Goal: Navigation & Orientation: Find specific page/section

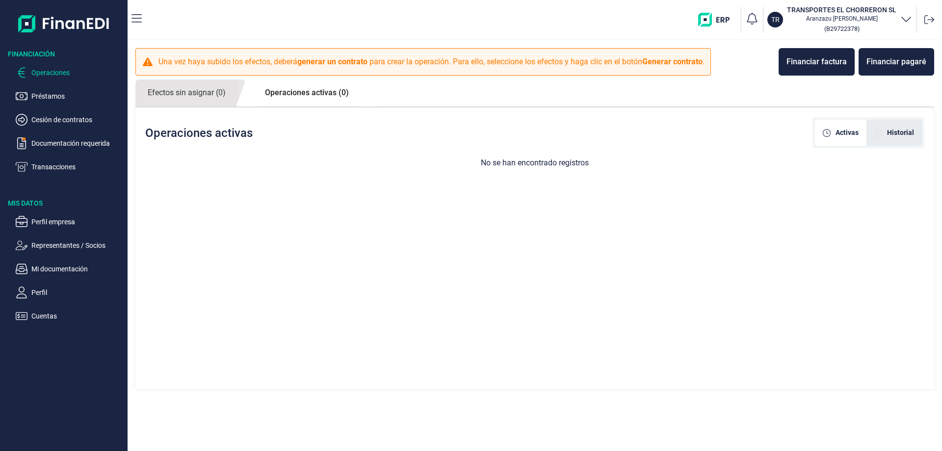
click at [901, 132] on span "Historial" at bounding box center [900, 133] width 27 height 10
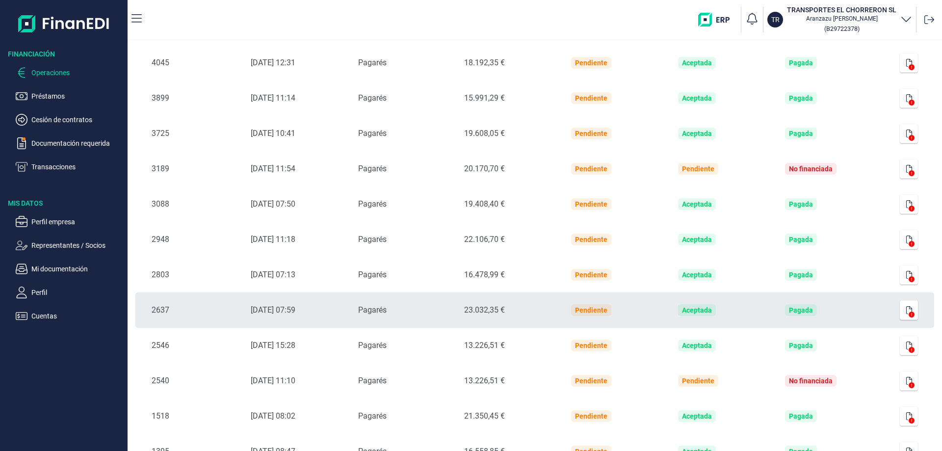
scroll to position [1941, 0]
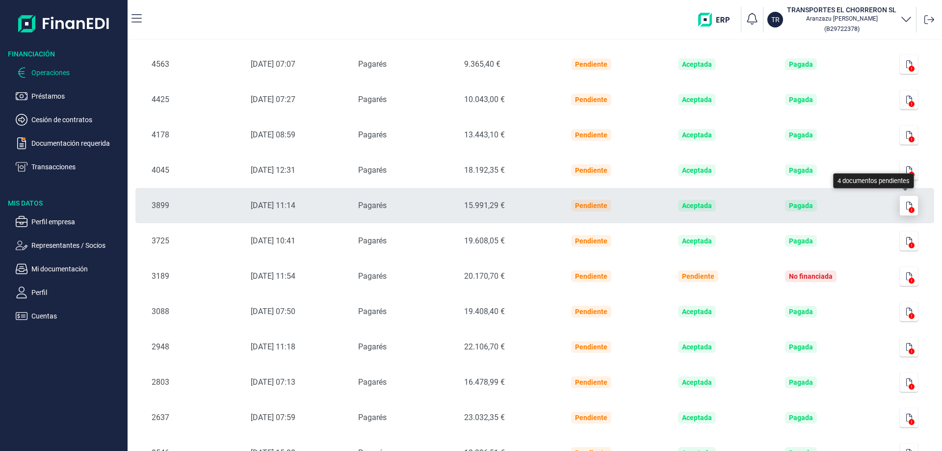
click at [907, 206] on icon "button" at bounding box center [909, 206] width 6 height 8
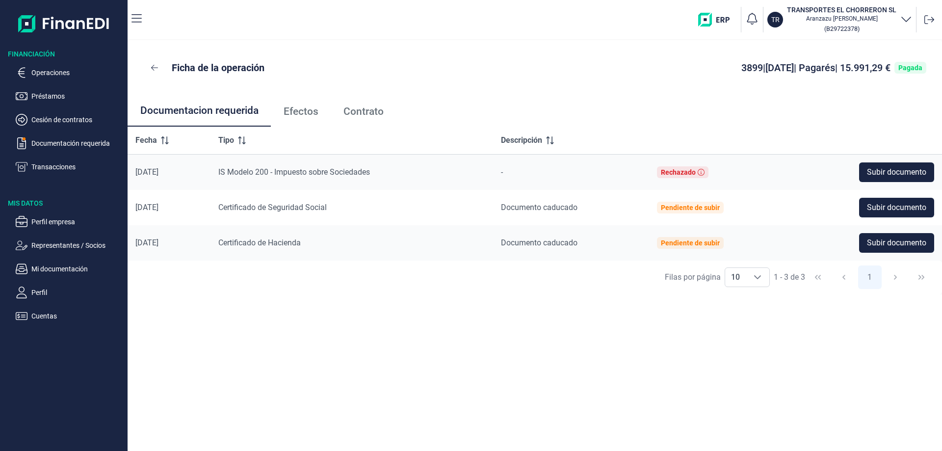
click at [299, 113] on span "Efectos" at bounding box center [301, 111] width 35 height 10
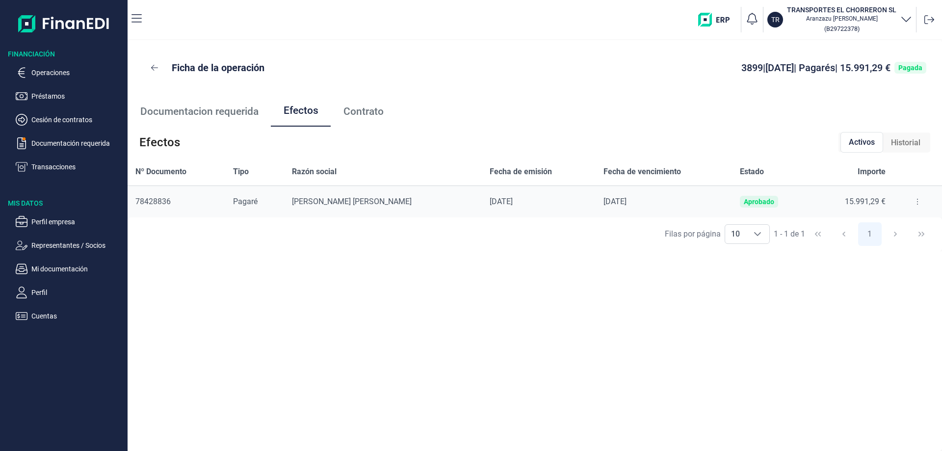
click at [363, 110] on span "Contrato" at bounding box center [363, 111] width 40 height 10
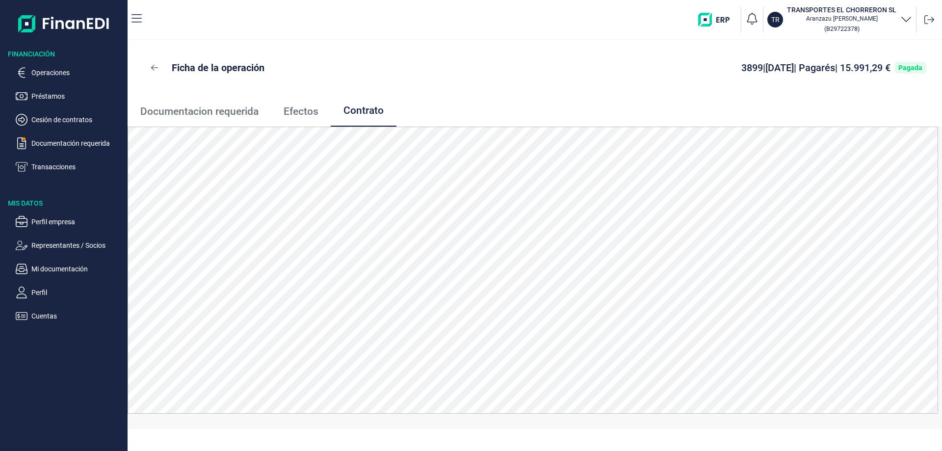
click at [208, 112] on span "Documentacion requerida" at bounding box center [199, 111] width 118 height 10
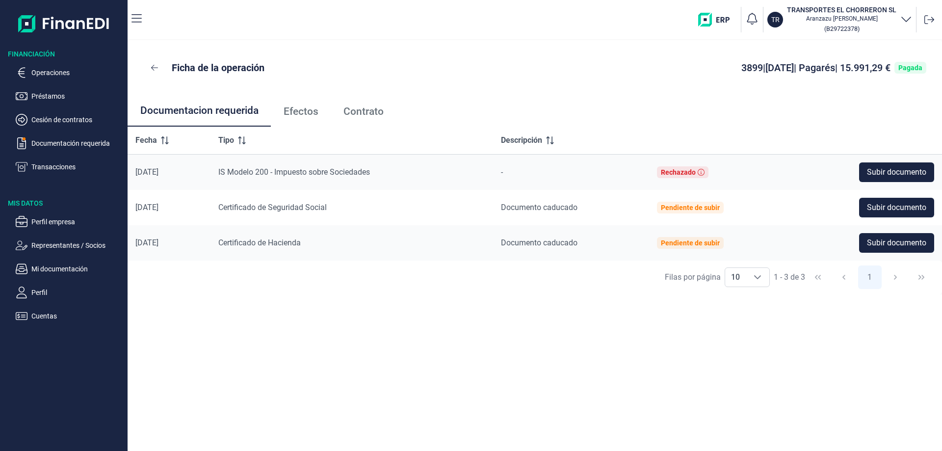
click at [291, 109] on span "Efectos" at bounding box center [301, 111] width 35 height 10
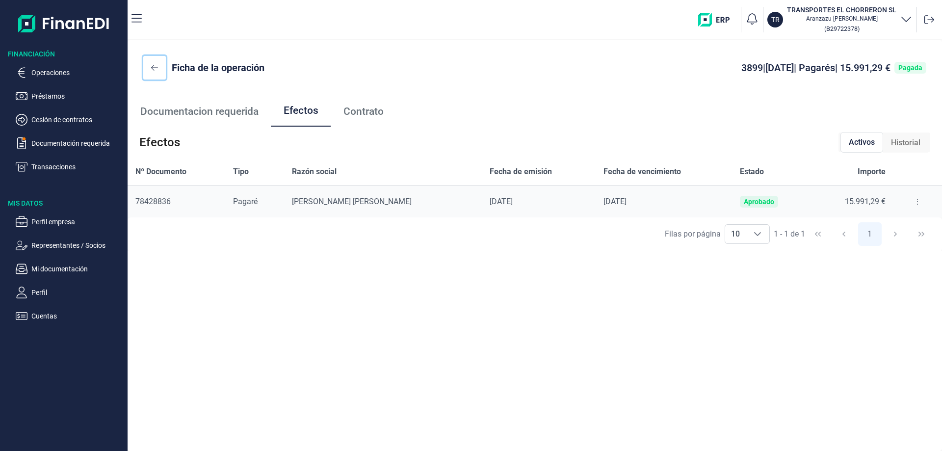
click at [155, 66] on icon at bounding box center [154, 68] width 7 height 8
